Goal: Information Seeking & Learning: Find contact information

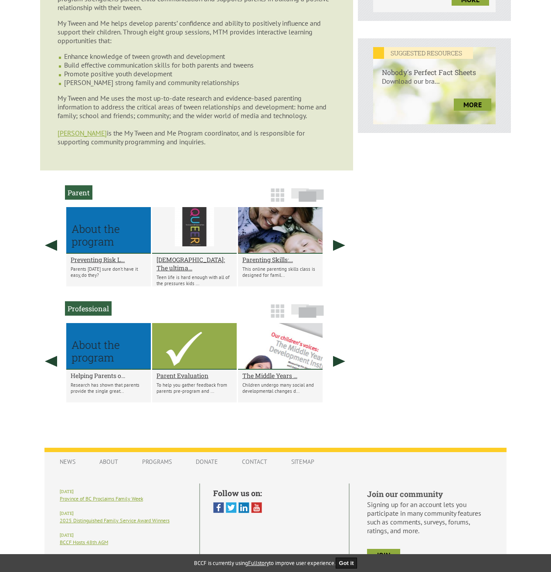
scroll to position [374, 0]
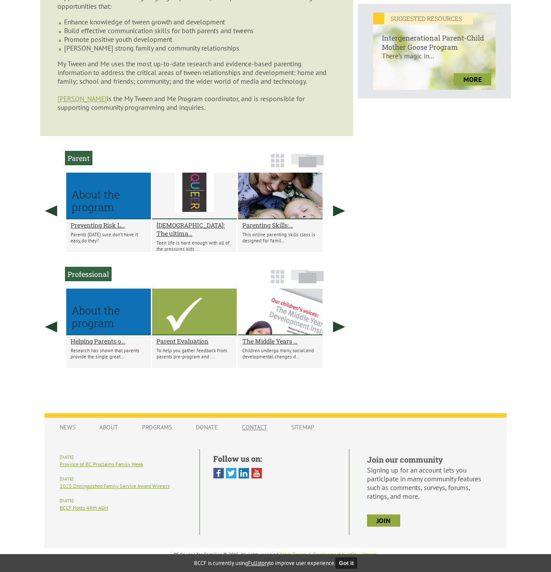
click at [260, 429] on link "Contact" at bounding box center [254, 427] width 43 height 17
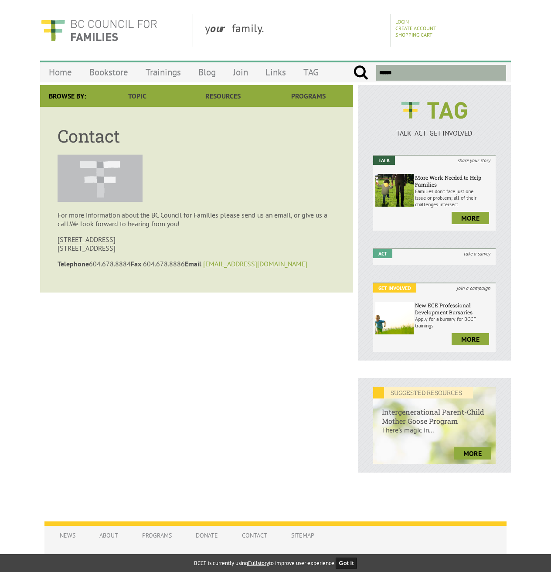
drag, startPoint x: 130, startPoint y: 261, endPoint x: 92, endPoint y: 266, distance: 39.1
click at [92, 266] on p "Telephone [PHONE_NUMBER] Fax [PHONE_NUMBER] Email [EMAIL_ADDRESS][DOMAIN_NAME]" at bounding box center [197, 264] width 278 height 9
copy p "604.678.8884"
